Goal: Task Accomplishment & Management: Use online tool/utility

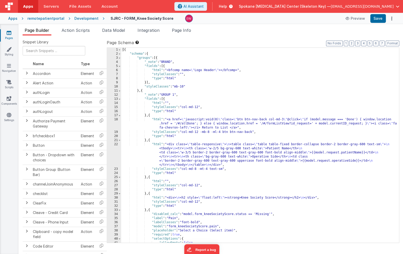
click at [13, 17] on div "Apps" at bounding box center [12, 18] width 9 height 5
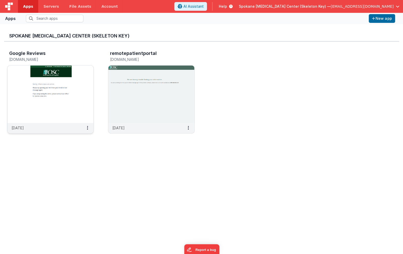
click at [25, 52] on h3 "Google Reviews" at bounding box center [27, 53] width 36 height 5
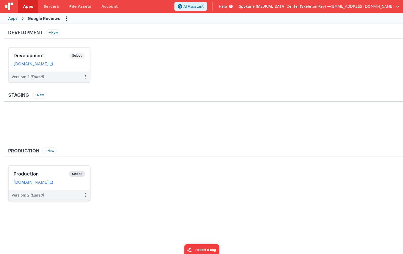
click at [77, 173] on span "Select" at bounding box center [77, 174] width 16 height 6
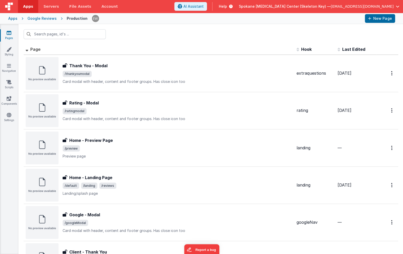
click at [32, 18] on div "Google Reviews" at bounding box center [41, 18] width 29 height 5
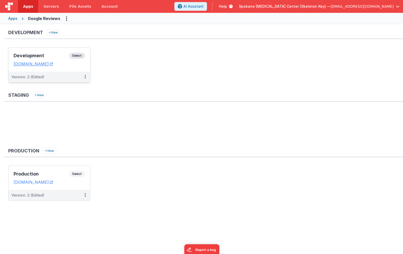
click at [79, 55] on span "Select" at bounding box center [77, 56] width 16 height 6
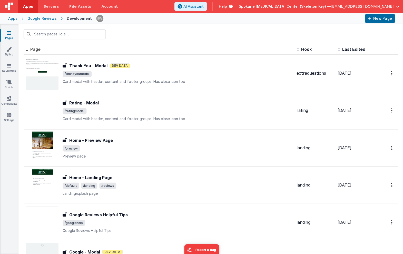
click at [10, 17] on div "Apps" at bounding box center [12, 18] width 9 height 5
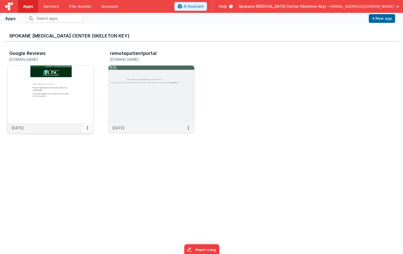
click at [88, 129] on button at bounding box center [88, 128] width 12 height 10
click at [32, 166] on div at bounding box center [201, 127] width 403 height 254
click at [44, 73] on img at bounding box center [50, 93] width 86 height 57
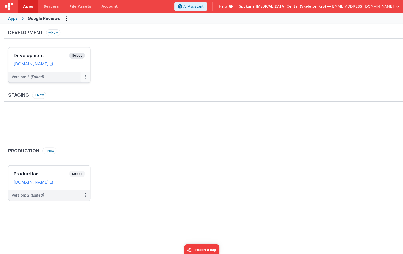
click at [86, 77] on button at bounding box center [85, 77] width 10 height 11
click at [70, 107] on link "Deploy..." at bounding box center [67, 106] width 45 height 9
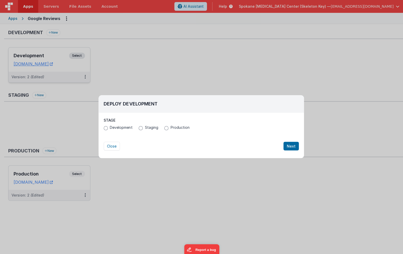
click at [106, 128] on input "Development" at bounding box center [106, 128] width 4 height 4
radio input "true"
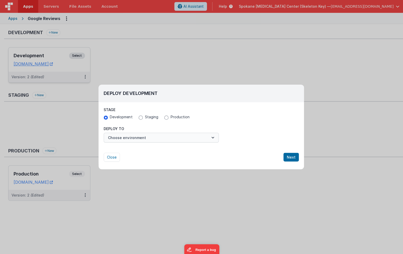
click at [136, 137] on button "Choose environment" at bounding box center [161, 138] width 115 height 10
click at [246, 115] on div at bounding box center [201, 127] width 403 height 254
click at [164, 117] on input "Production" at bounding box center [166, 117] width 4 height 4
radio input "true"
click at [231, 114] on div "Stage Development Staging Production" at bounding box center [201, 114] width 195 height 14
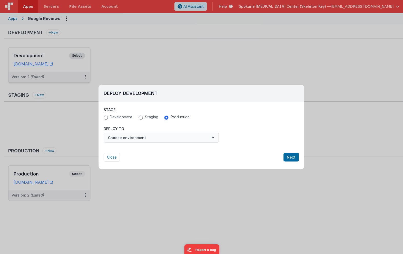
click at [201, 140] on button "Choose environment" at bounding box center [161, 138] width 115 height 10
click at [132, 150] on link "Production" at bounding box center [161, 149] width 115 height 9
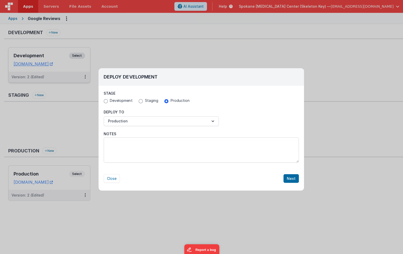
click at [105, 101] on input "Development" at bounding box center [106, 101] width 4 height 4
radio input "true"
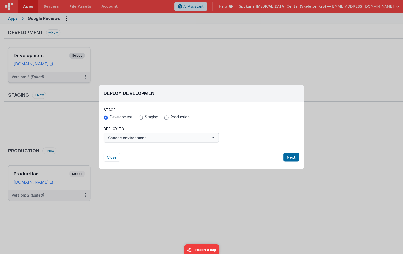
click at [147, 137] on button "Choose environment" at bounding box center [161, 138] width 115 height 10
click at [234, 115] on div at bounding box center [201, 127] width 403 height 254
click at [173, 116] on span "Production" at bounding box center [179, 116] width 19 height 5
click at [168, 116] on input "Production" at bounding box center [166, 117] width 4 height 4
radio input "true"
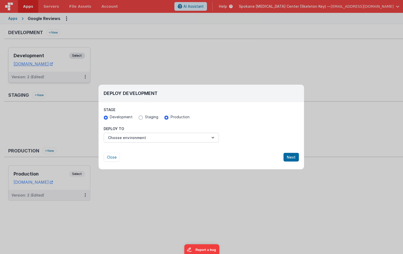
radio input "false"
click at [152, 136] on button "Choose environment" at bounding box center [161, 138] width 115 height 10
click at [138, 148] on link "Production" at bounding box center [161, 149] width 115 height 9
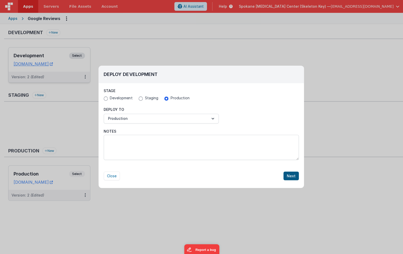
click at [292, 176] on button "Next" at bounding box center [290, 175] width 15 height 9
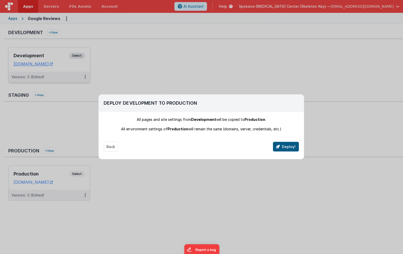
click at [290, 146] on button "Deploy!" at bounding box center [286, 147] width 26 height 10
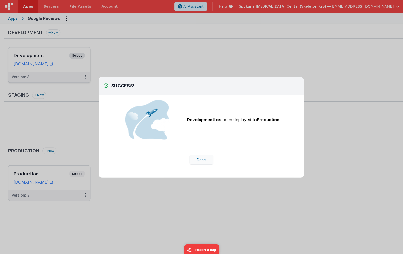
click at [202, 160] on button "Done" at bounding box center [201, 160] width 24 height 10
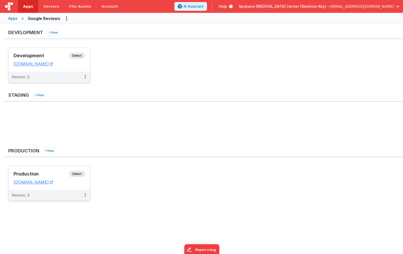
click at [76, 173] on span "Select" at bounding box center [77, 174] width 16 height 6
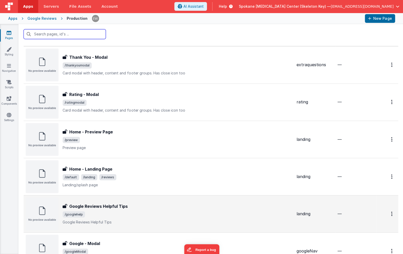
scroll to position [45, 0]
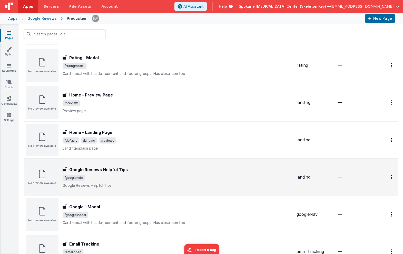
click at [94, 168] on h3 "Google Reviews Helpful Tips" at bounding box center [98, 169] width 59 height 6
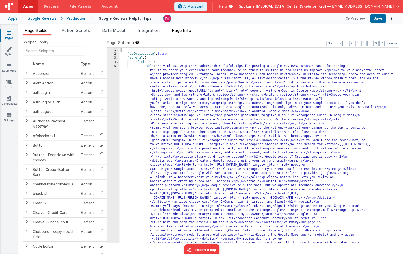
click at [186, 30] on span "Page Info" at bounding box center [181, 30] width 19 height 5
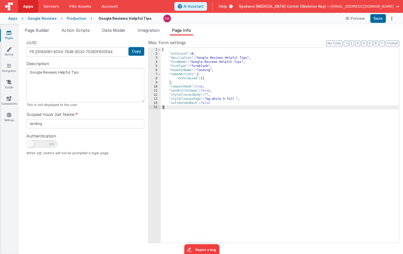
drag, startPoint x: 394, startPoint y: 178, endPoint x: 589, endPoint y: 151, distance: 196.3
click at [403, 151] on html "Apps Servers File Assets Account Some FUTURE Slot AI Assistant Help Spokane [ME…" at bounding box center [201, 127] width 403 height 254
click at [44, 29] on span "Page Builder" at bounding box center [37, 30] width 25 height 5
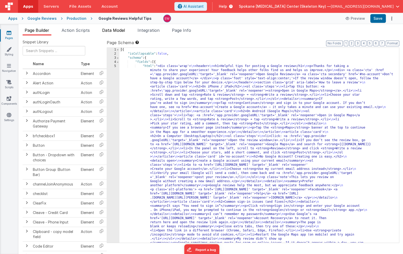
click at [118, 31] on span "Data Model" at bounding box center [113, 30] width 23 height 5
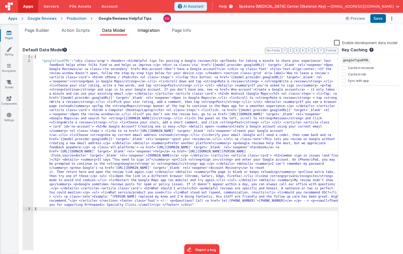
click at [152, 29] on span "Integration" at bounding box center [148, 30] width 22 height 5
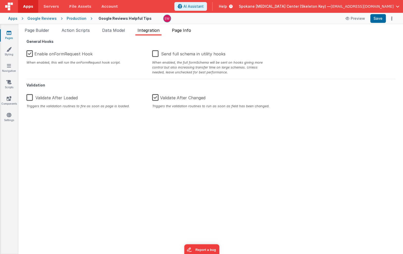
click at [177, 31] on span "Page Info" at bounding box center [181, 30] width 19 height 5
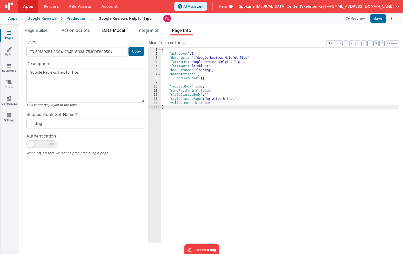
click at [112, 30] on span "Data Model" at bounding box center [113, 30] width 23 height 5
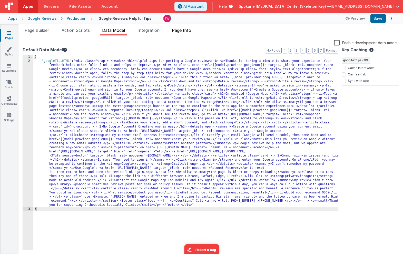
click at [182, 30] on span "Page Info" at bounding box center [181, 30] width 19 height 5
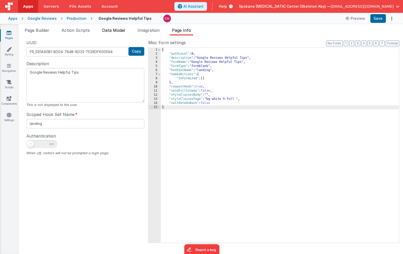
click at [110, 31] on span "Data Model" at bounding box center [113, 30] width 23 height 5
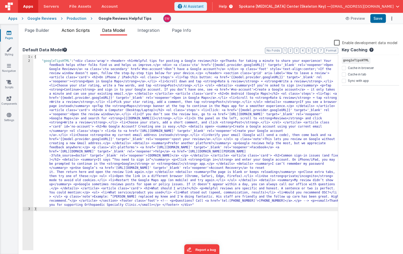
click at [84, 31] on span "Action Scripts" at bounding box center [76, 30] width 28 height 5
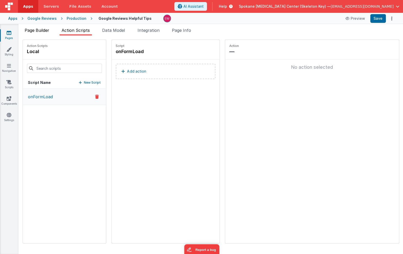
click at [37, 31] on span "Page Builder" at bounding box center [37, 30] width 25 height 5
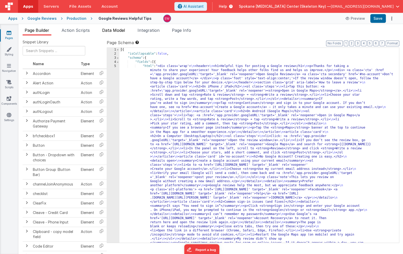
click at [112, 30] on span "Data Model" at bounding box center [113, 30] width 23 height 5
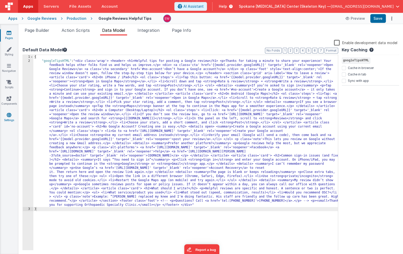
click at [7, 118] on link "Settings" at bounding box center [9, 117] width 18 height 10
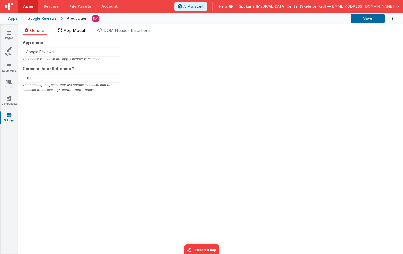
click at [70, 30] on span "App Model" at bounding box center [74, 30] width 21 height 5
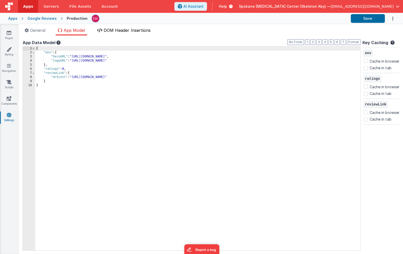
click at [125, 30] on span "DOM Header Insertions" at bounding box center [127, 30] width 47 height 5
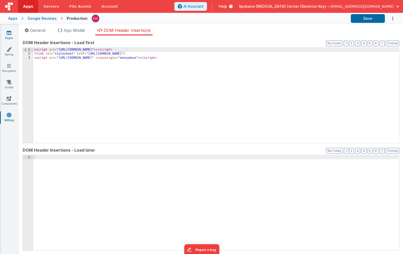
click at [9, 35] on icon at bounding box center [9, 32] width 5 height 5
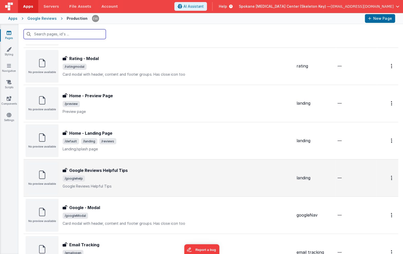
scroll to position [45, 0]
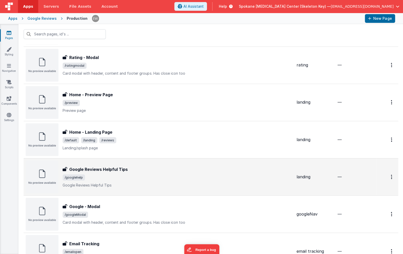
click at [90, 172] on h3 "Google Reviews Helpful Tips" at bounding box center [98, 169] width 59 height 6
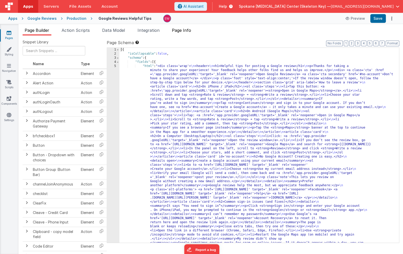
click at [182, 30] on span "Page Info" at bounding box center [181, 30] width 19 height 5
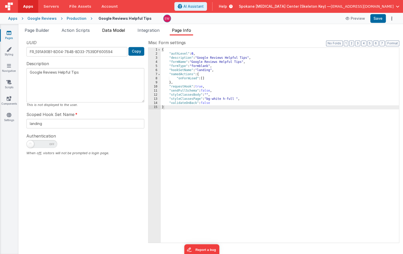
click at [120, 29] on span "Data Model" at bounding box center [113, 30] width 23 height 5
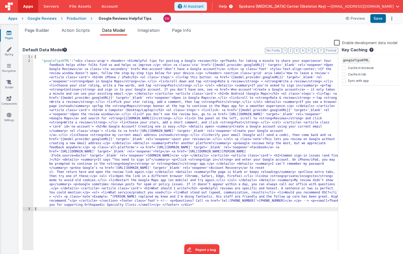
click at [337, 42] on label "Enable development data model" at bounding box center [365, 43] width 63 height 6
click at [0, 0] on input "Enable development data model" at bounding box center [0, 0] width 0 height 0
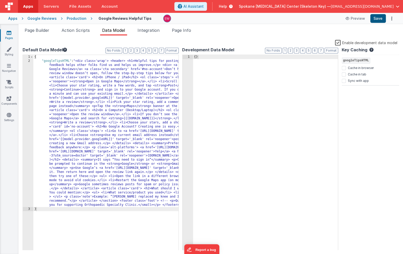
click at [378, 18] on button "Save" at bounding box center [378, 18] width 16 height 9
